Goal: Download file/media

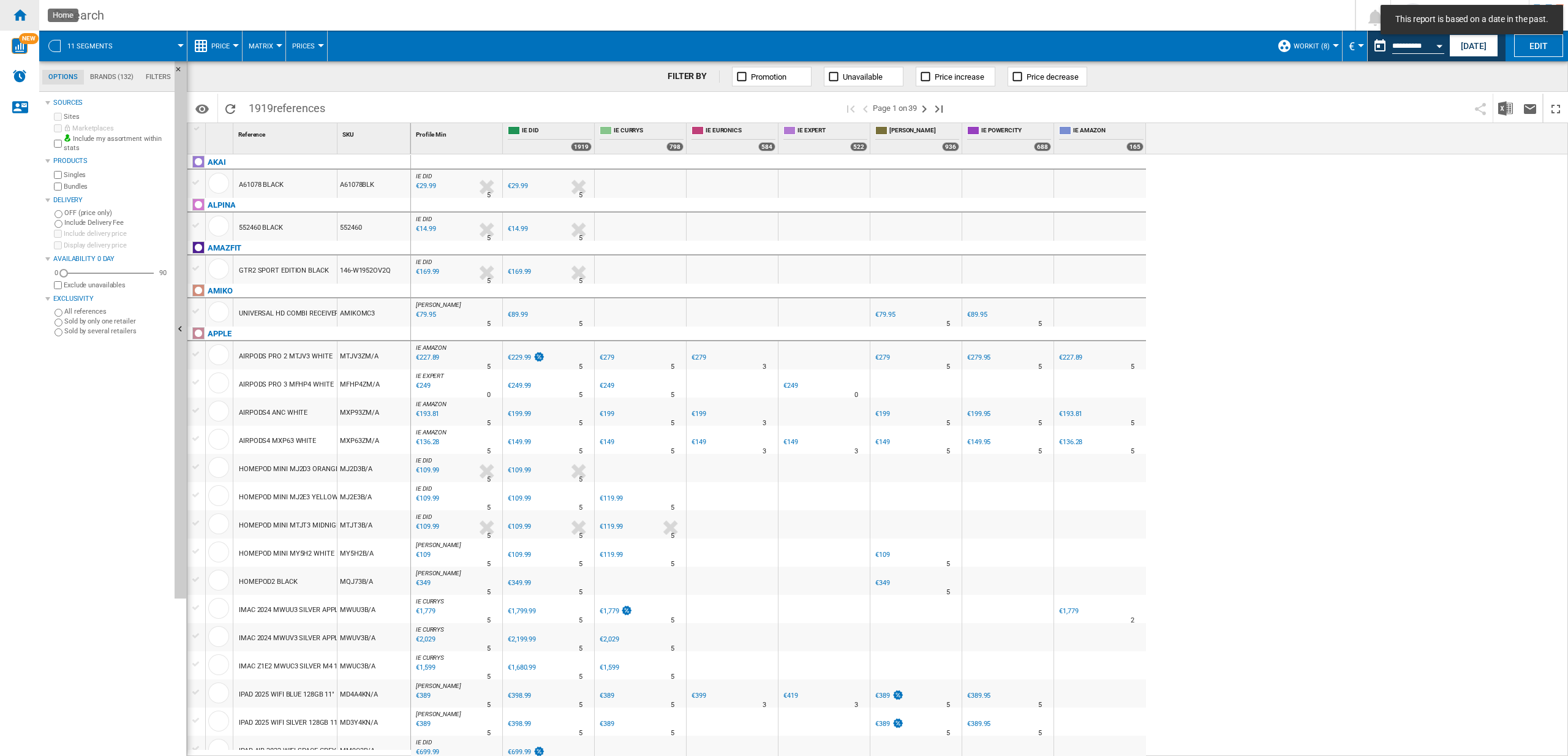
click at [18, 12] on ng-md-icon "Home" at bounding box center [20, 14] width 14 height 14
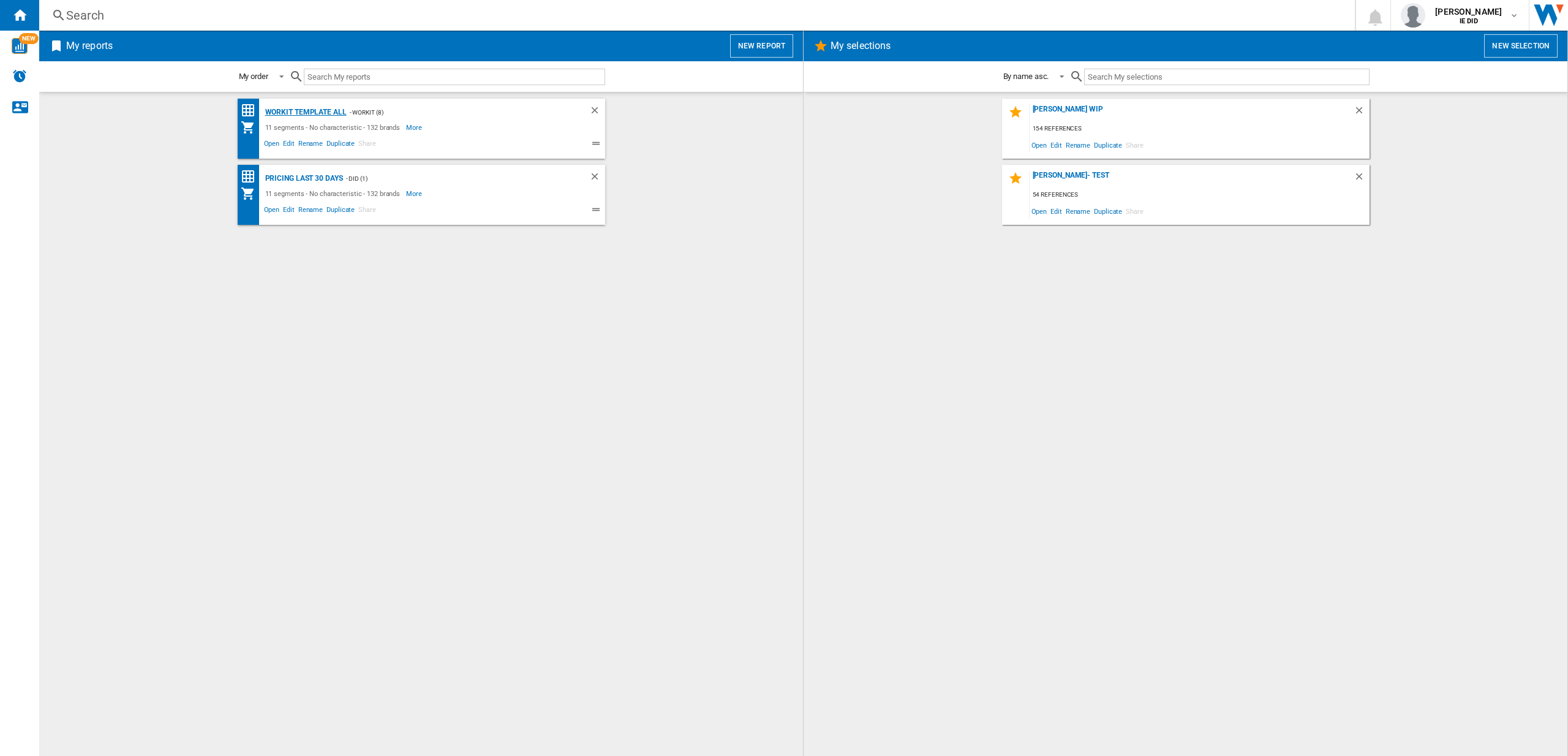
click at [319, 113] on div "Workit Template All" at bounding box center [304, 112] width 85 height 15
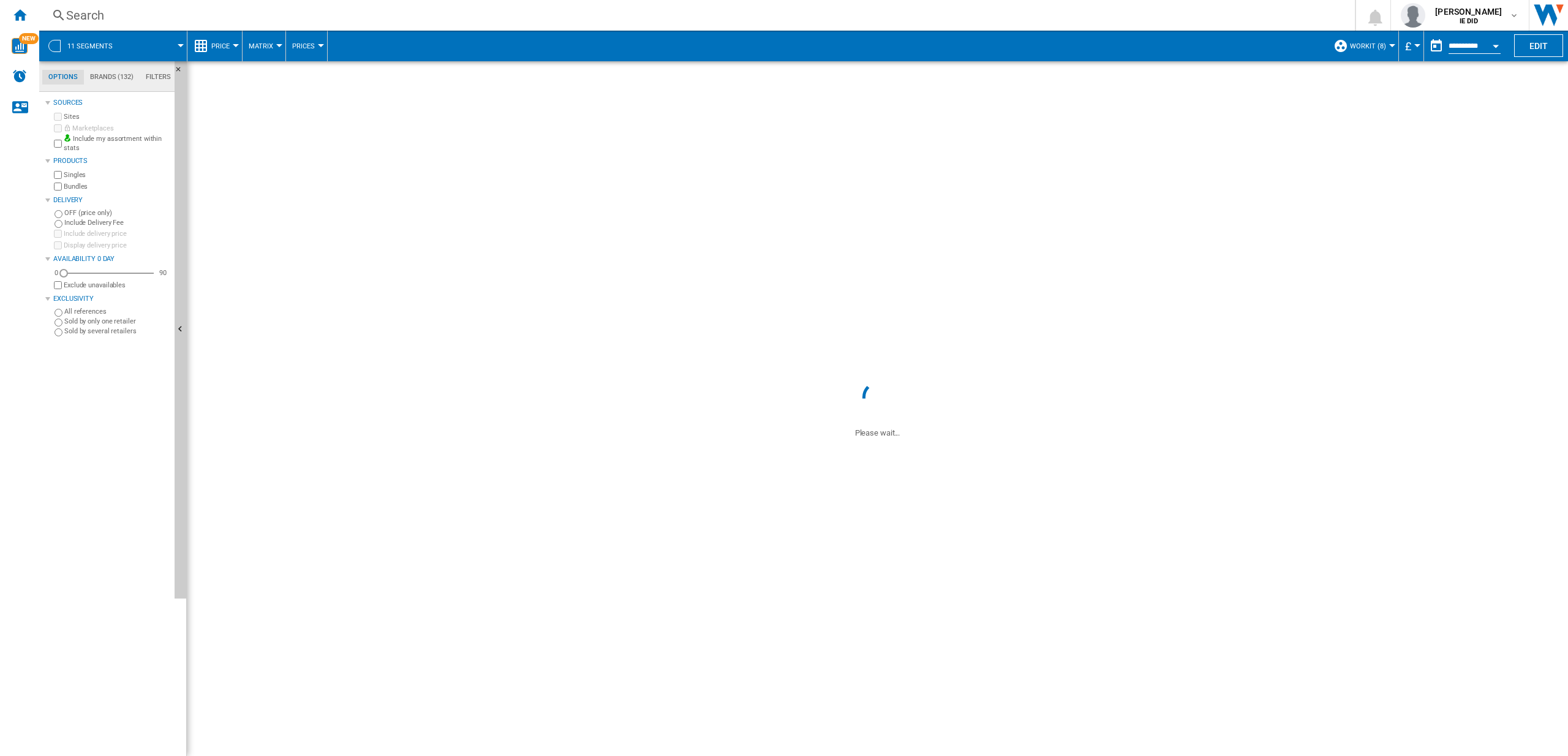
click at [1418, 46] on div "Currency" at bounding box center [1417, 45] width 6 height 3
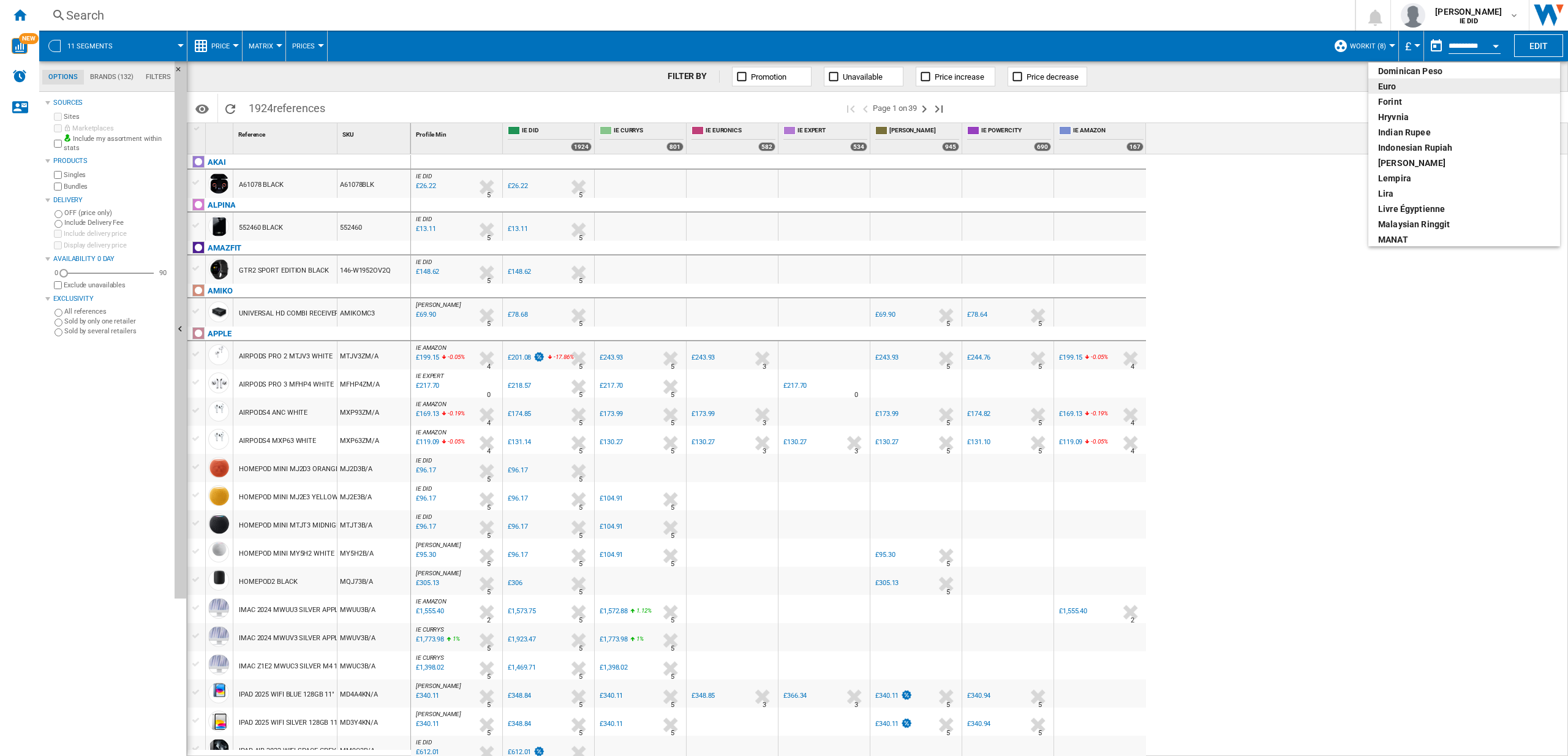
click at [1390, 87] on div "euro" at bounding box center [1464, 86] width 172 height 12
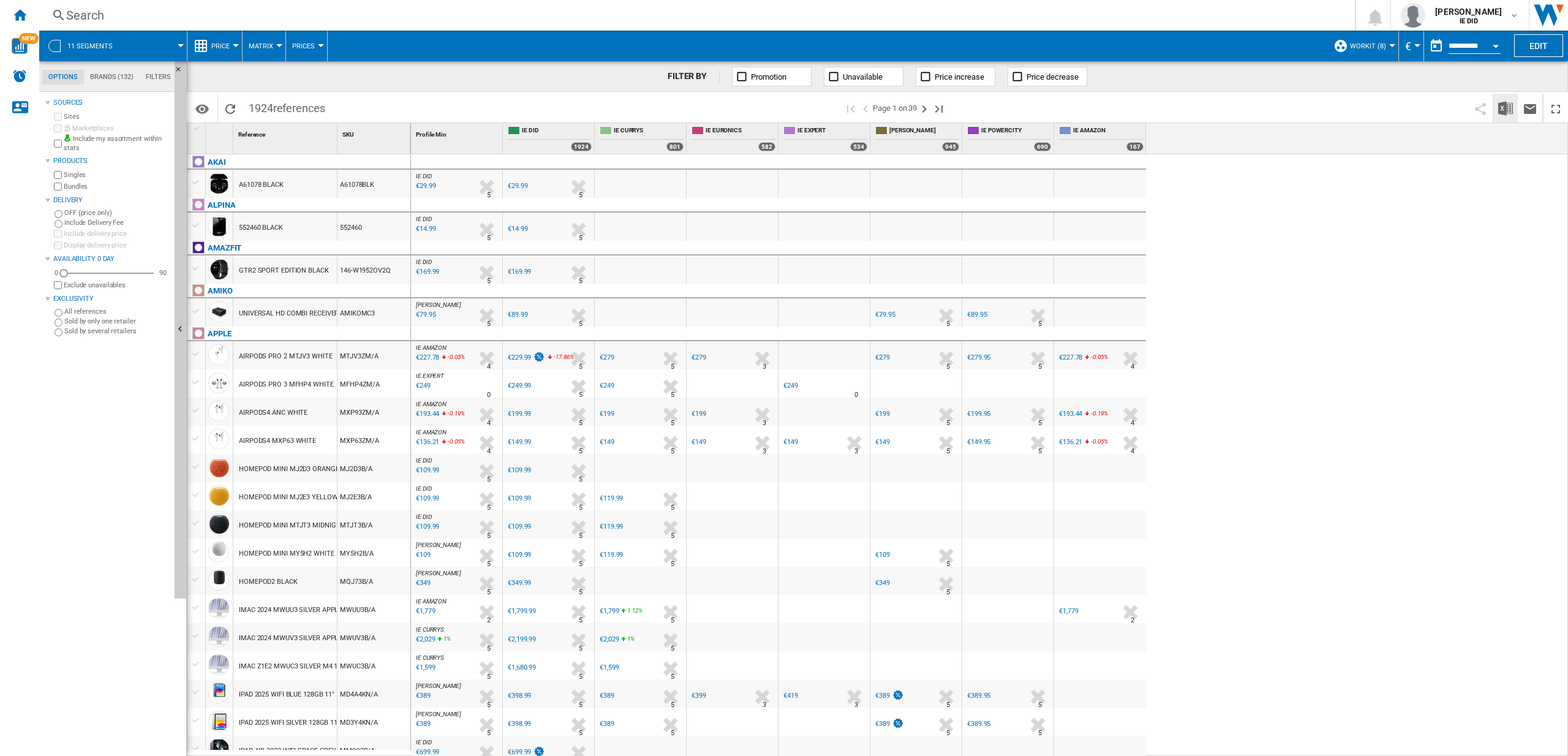
click at [1504, 106] on img "Download in Excel" at bounding box center [1505, 108] width 14 height 14
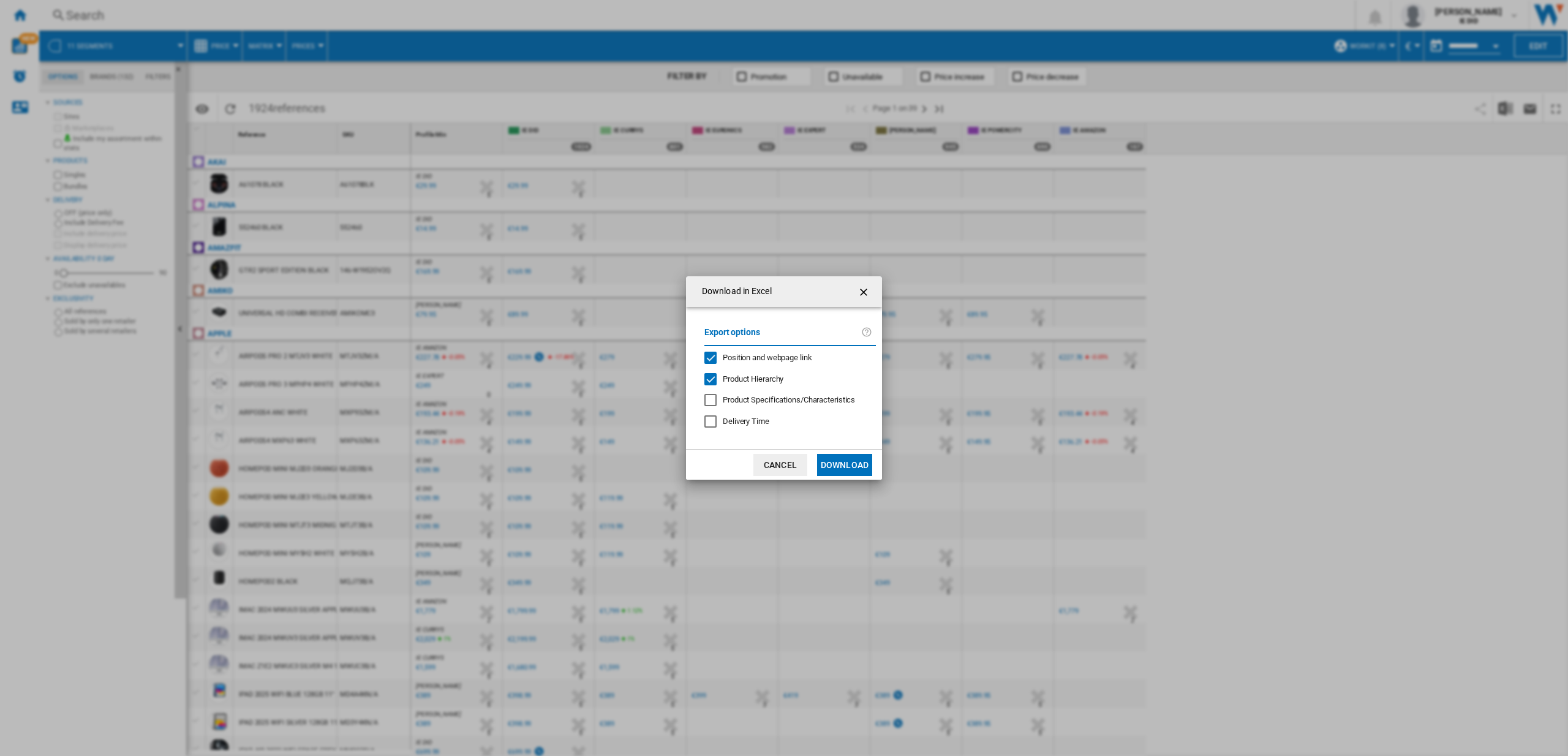
click at [849, 462] on button "Download" at bounding box center [844, 465] width 55 height 22
